Goal: Find specific page/section: Find specific page/section

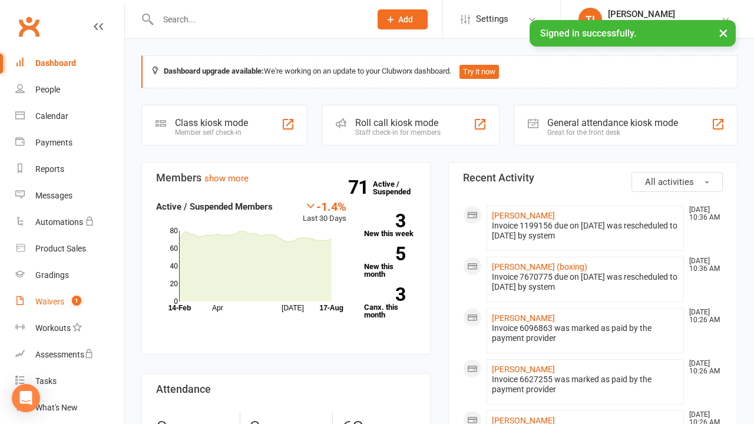
click at [43, 296] on link "Waivers 1" at bounding box center [69, 301] width 109 height 26
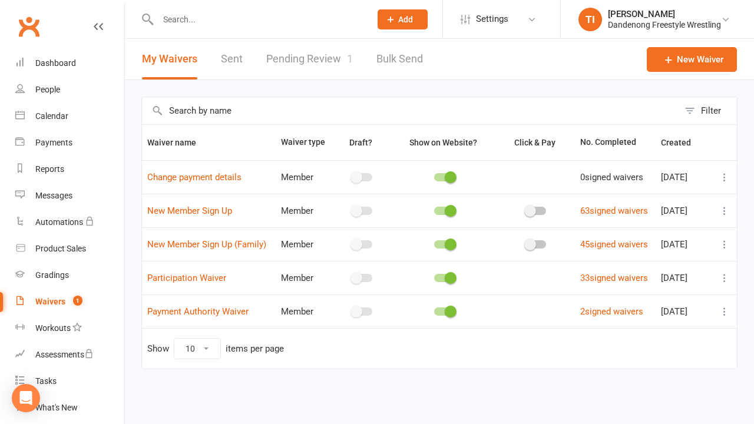
click at [308, 58] on link "Pending Review 1" at bounding box center [309, 59] width 87 height 41
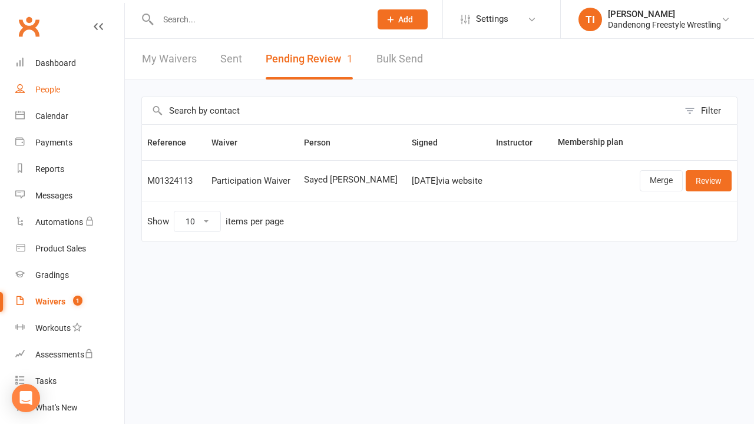
click at [51, 85] on div "People" at bounding box center [47, 89] width 25 height 9
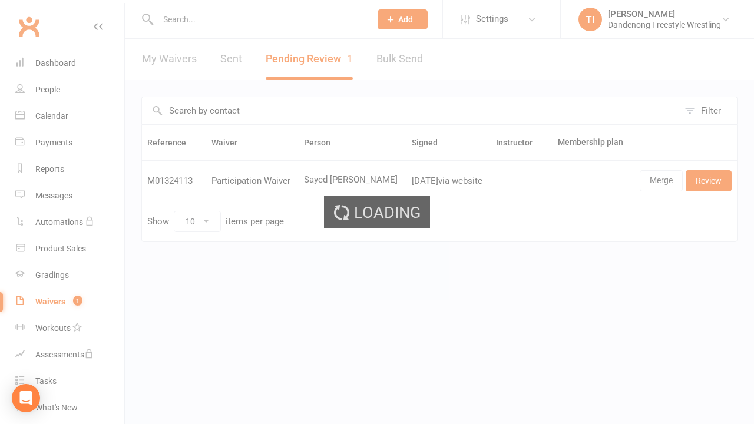
select select "100"
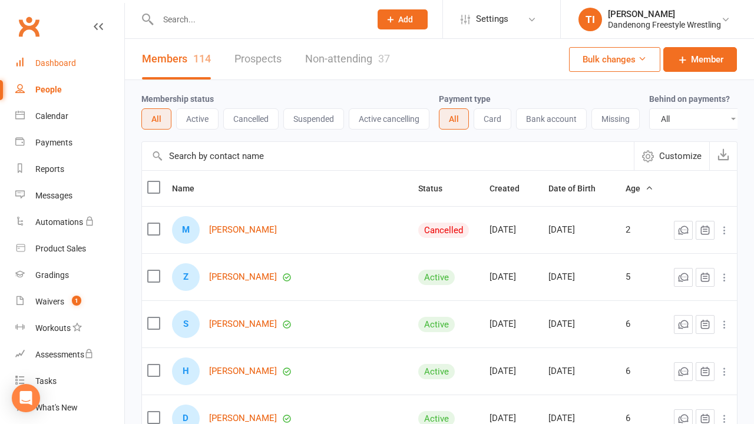
click at [56, 61] on div "Dashboard" at bounding box center [55, 62] width 41 height 9
